Goal: Information Seeking & Learning: Learn about a topic

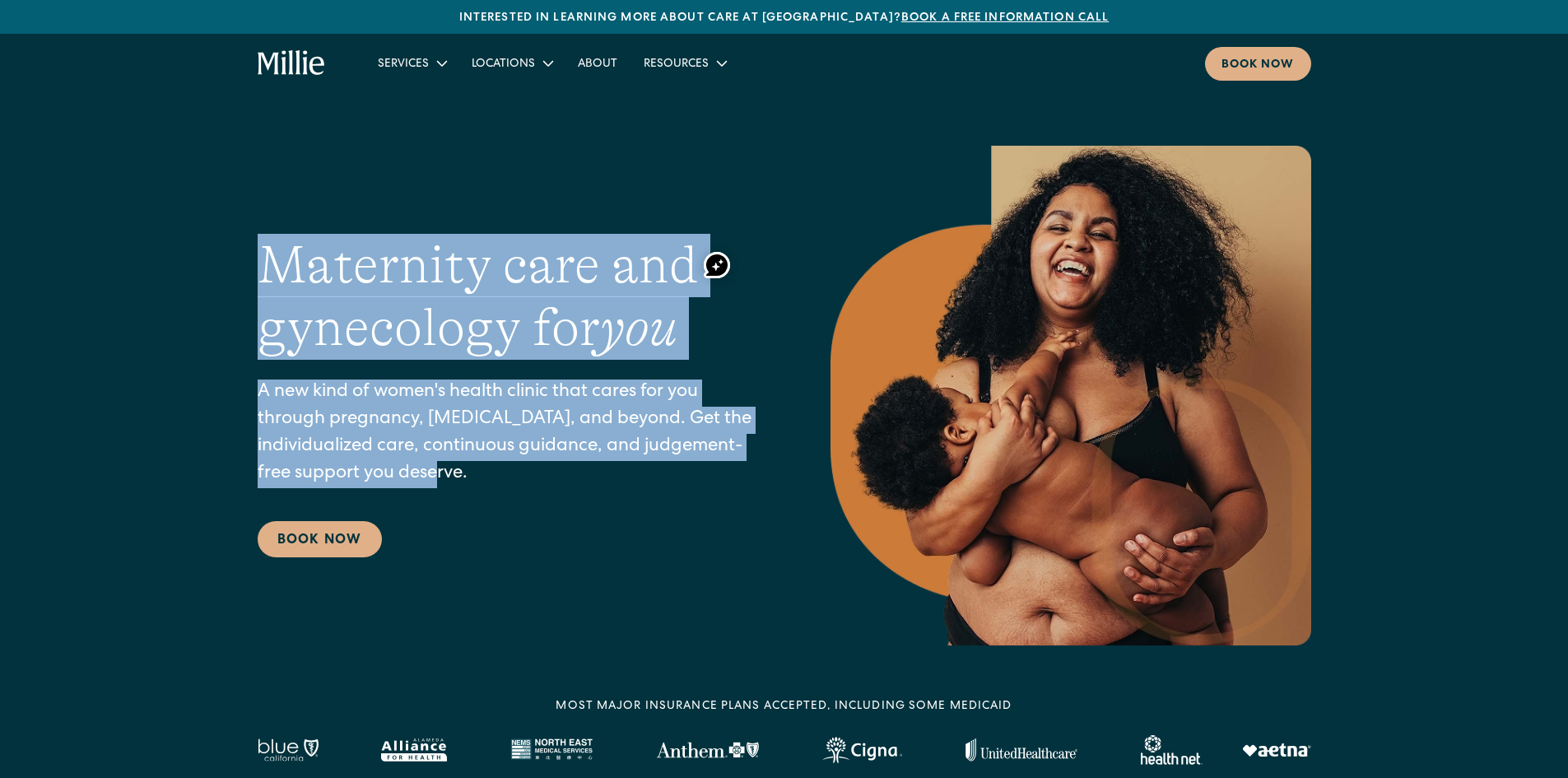
drag, startPoint x: 275, startPoint y: 260, endPoint x: 531, endPoint y: 466, distance: 328.6
click at [531, 466] on div "Maternity care and gynecology for you A new kind of women's health clinic that …" at bounding box center [511, 396] width 507 height 324
click at [652, 429] on p "A new kind of women's health clinic that cares for you through pregnancy, [MEDI…" at bounding box center [511, 434] width 507 height 109
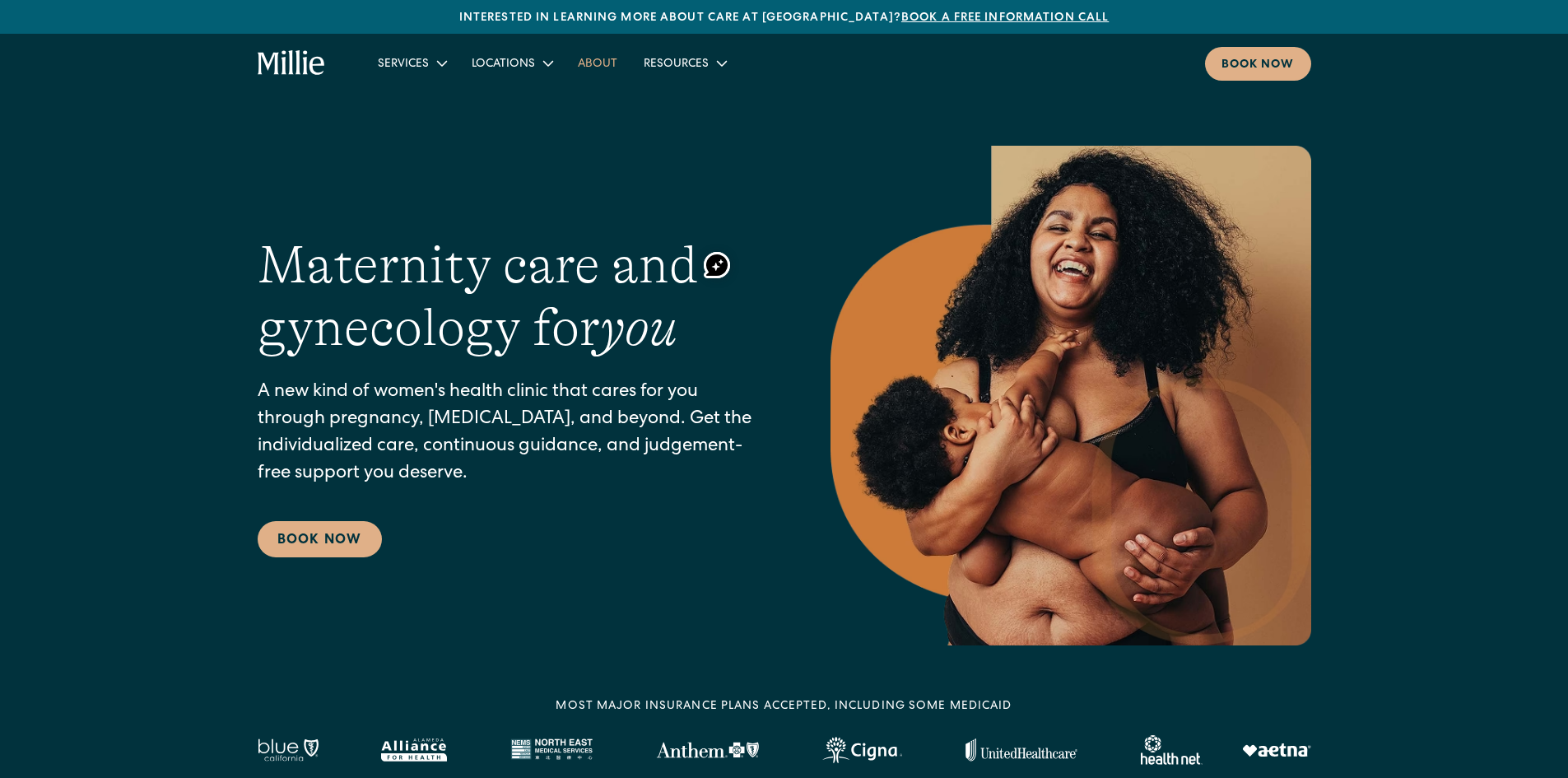
click at [596, 70] on link "About" at bounding box center [598, 63] width 66 height 27
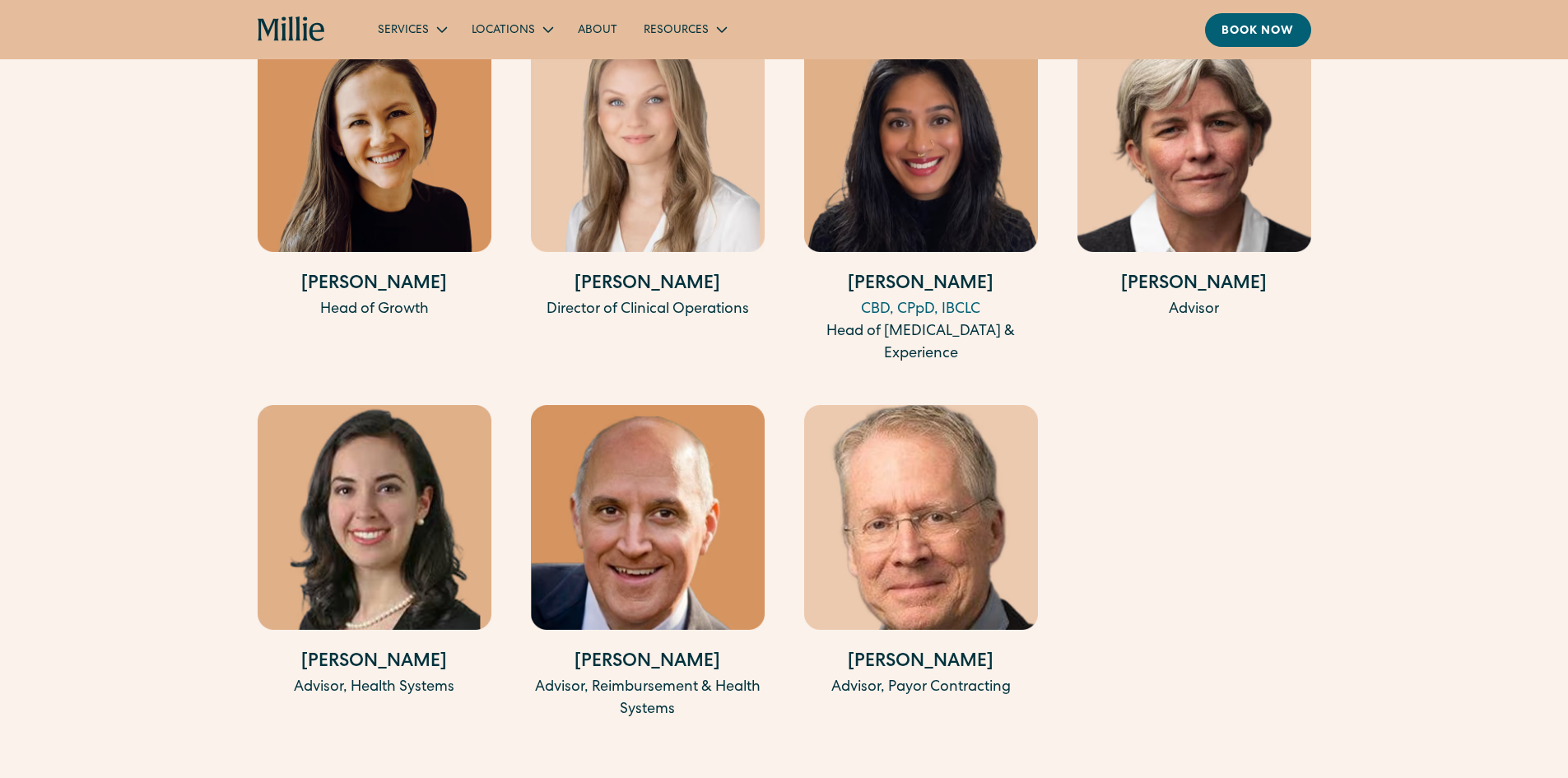
scroll to position [3458, 0]
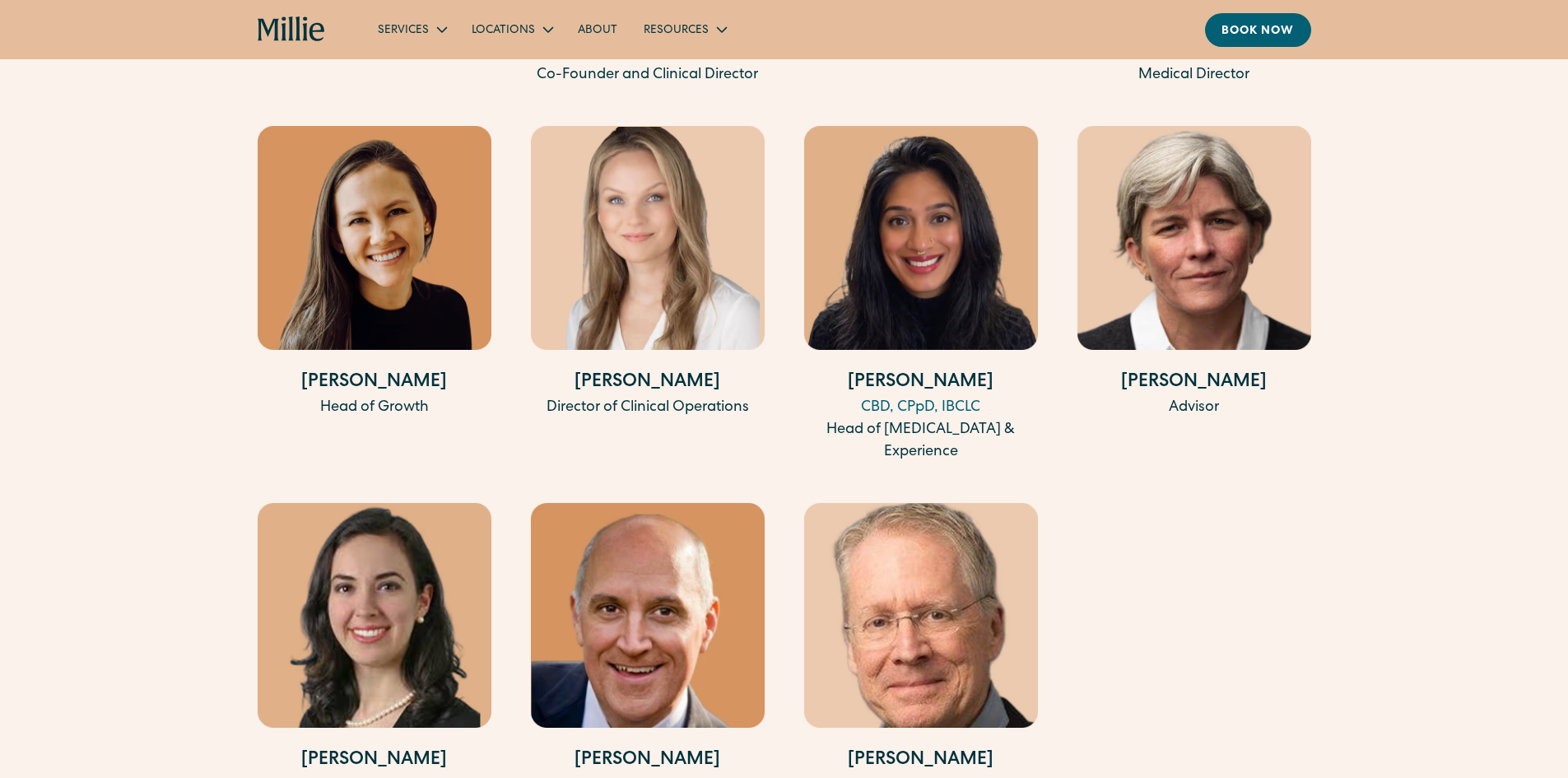
click at [876, 397] on div "CBD, CPpD, IBCLC" at bounding box center [921, 408] width 234 height 22
click at [937, 397] on div "CBD, CPpD, IBCLC" at bounding box center [921, 408] width 234 height 22
drag, startPoint x: 973, startPoint y: 382, endPoint x: 924, endPoint y: 352, distance: 57.5
click at [973, 397] on div "CBD, CPpD, IBCLC" at bounding box center [921, 408] width 234 height 22
click at [923, 370] on h4 "[PERSON_NAME]" at bounding box center [921, 383] width 234 height 27
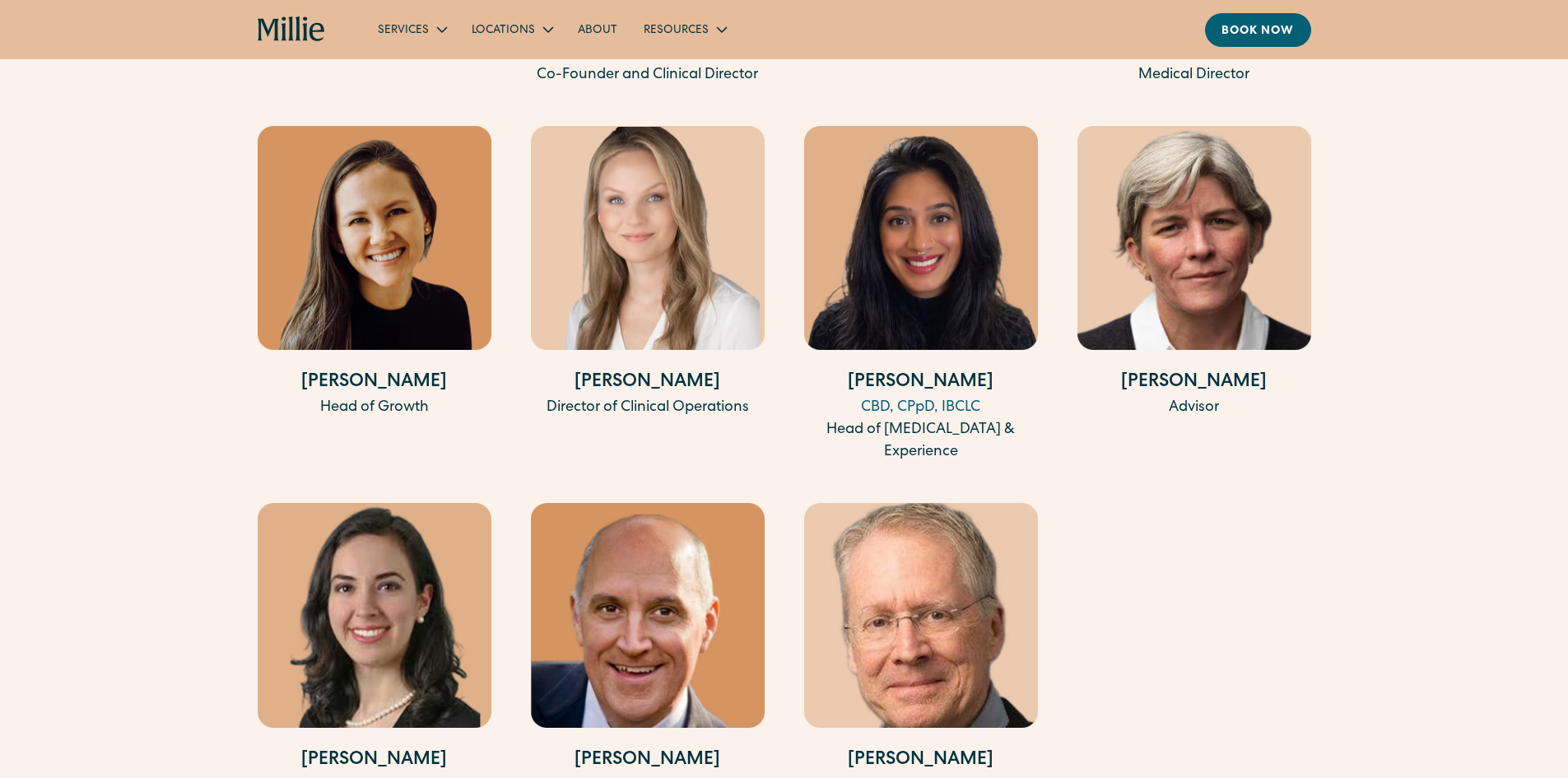
drag, startPoint x: 860, startPoint y: 199, endPoint x: 880, endPoint y: 221, distance: 29.7
click at [863, 200] on img at bounding box center [921, 238] width 234 height 224
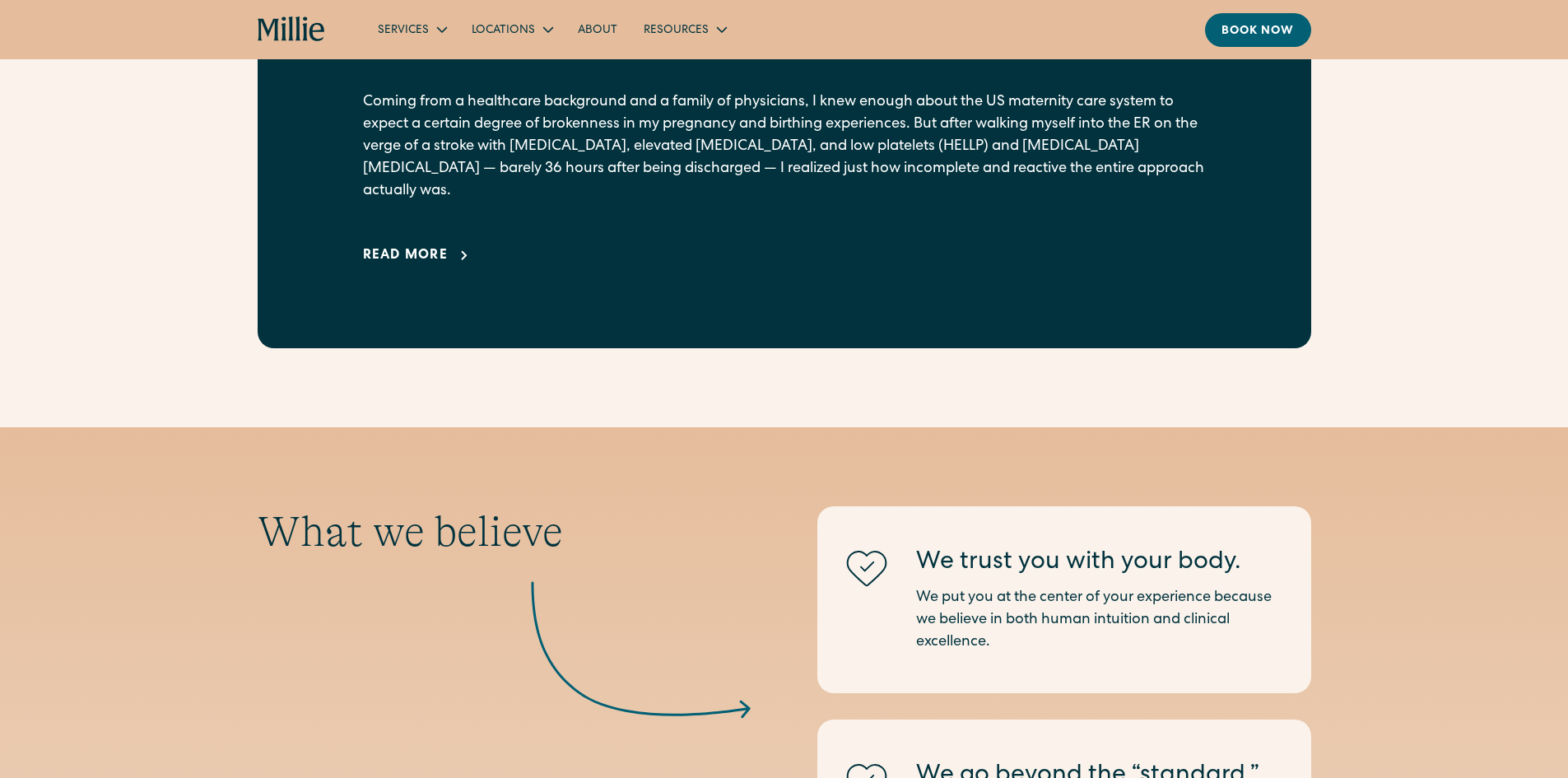
scroll to position [1153, 0]
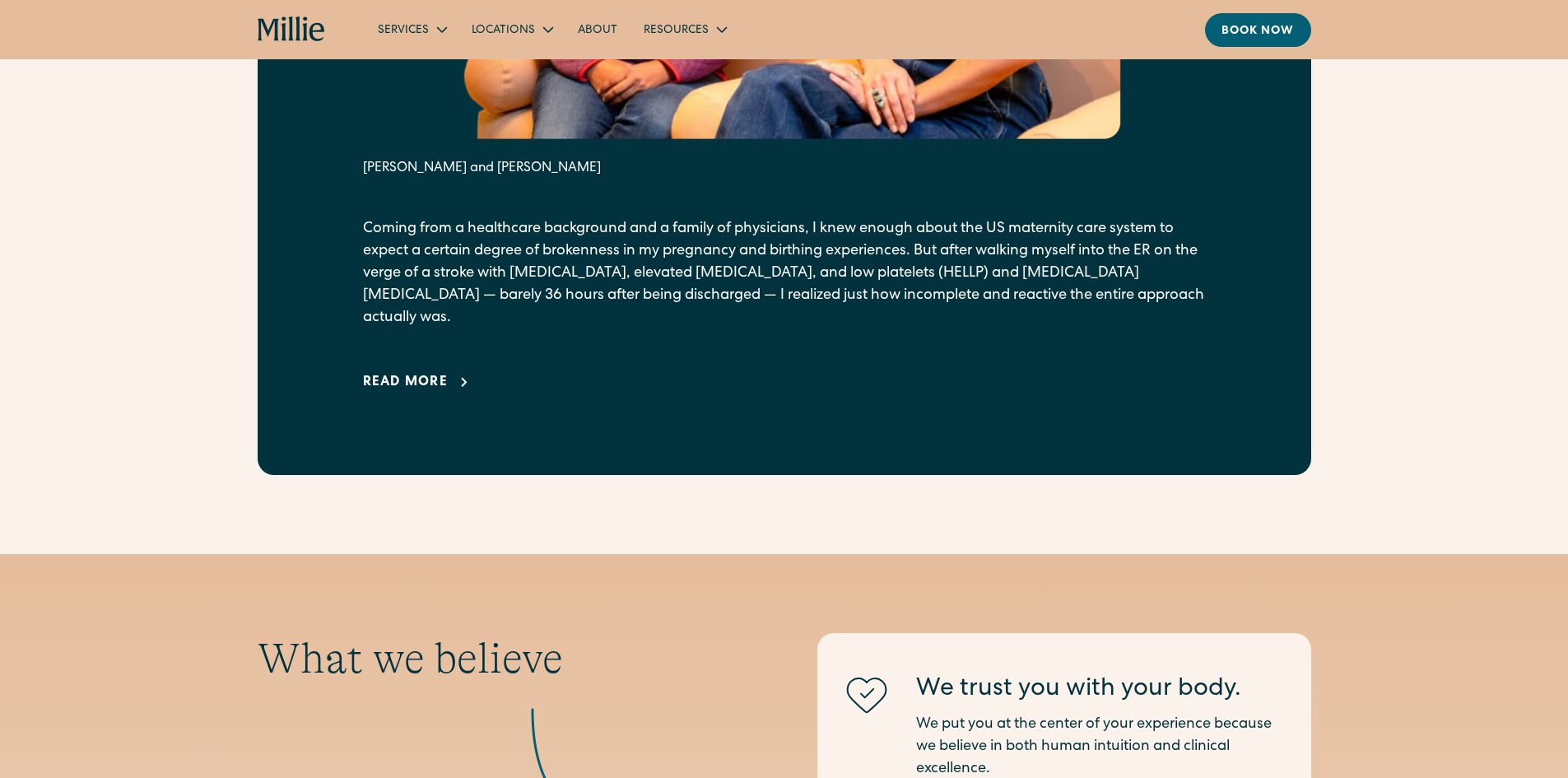
click at [433, 373] on div "Read more" at bounding box center [406, 382] width 86 height 19
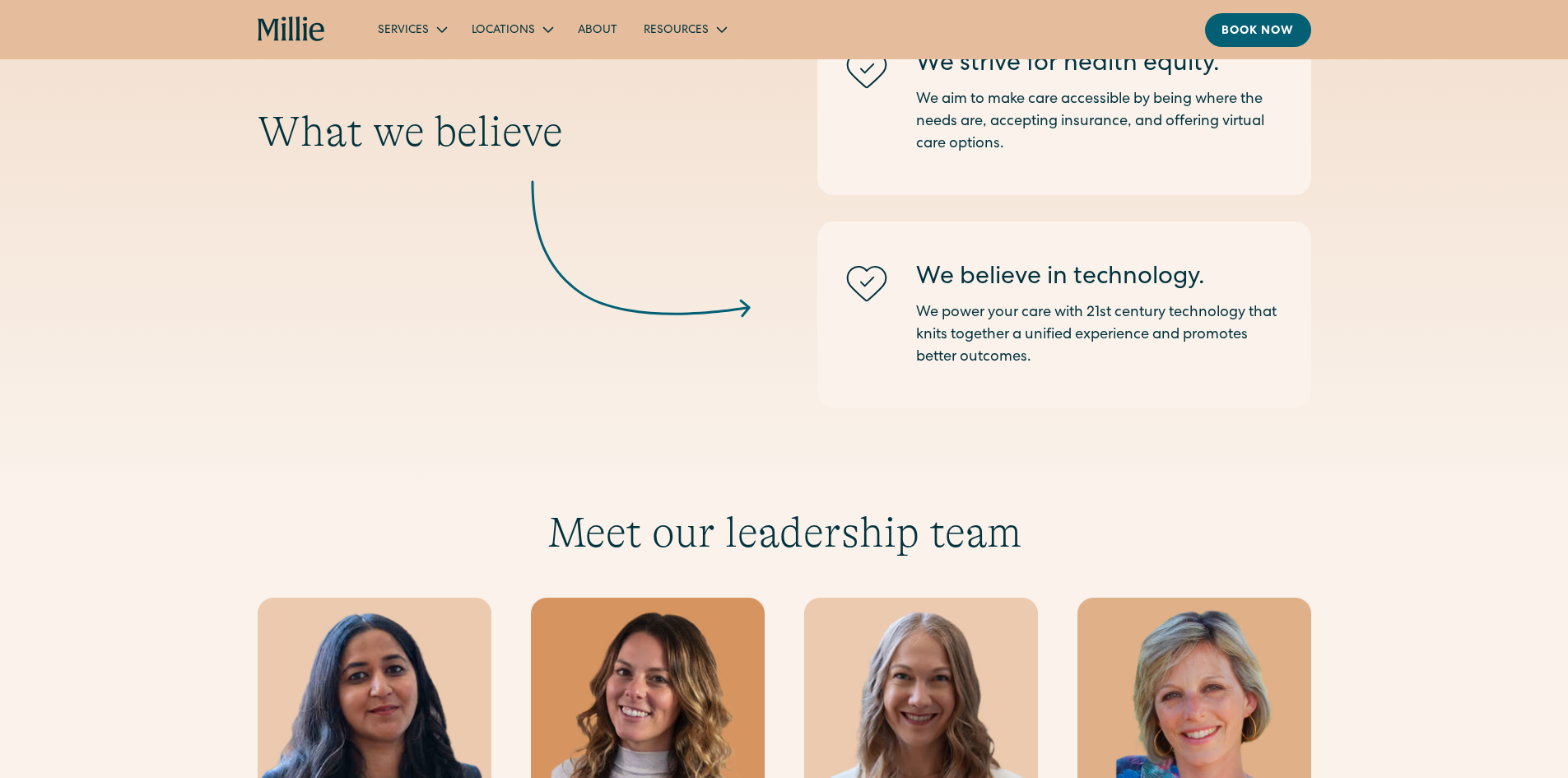
scroll to position [4364, 0]
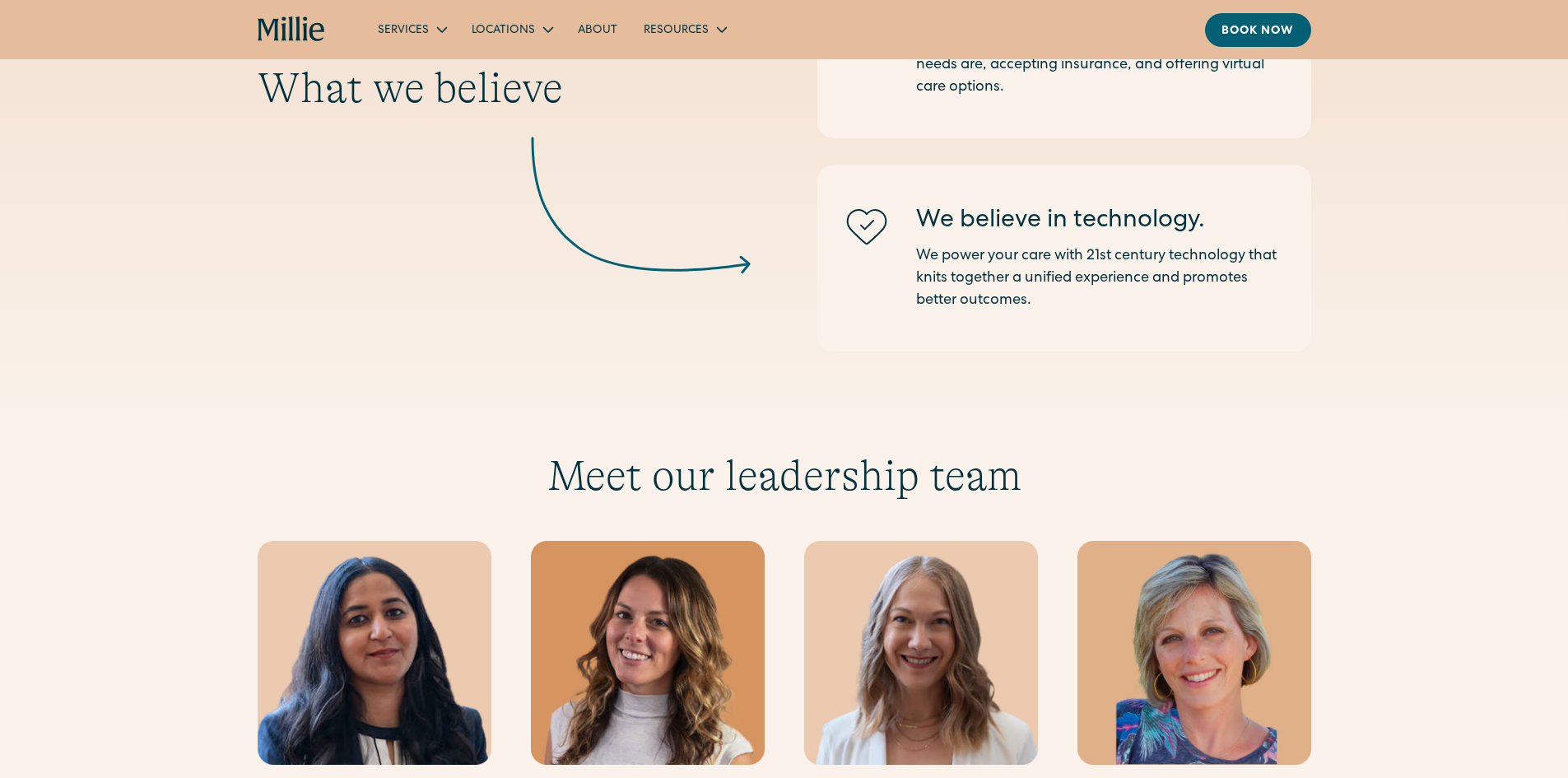
drag, startPoint x: 310, startPoint y: 207, endPoint x: 211, endPoint y: 115, distance: 135.1
click at [310, 207] on div "What we believe" at bounding box center [504, 206] width 494 height 289
